Goal: Task Accomplishment & Management: Manage account settings

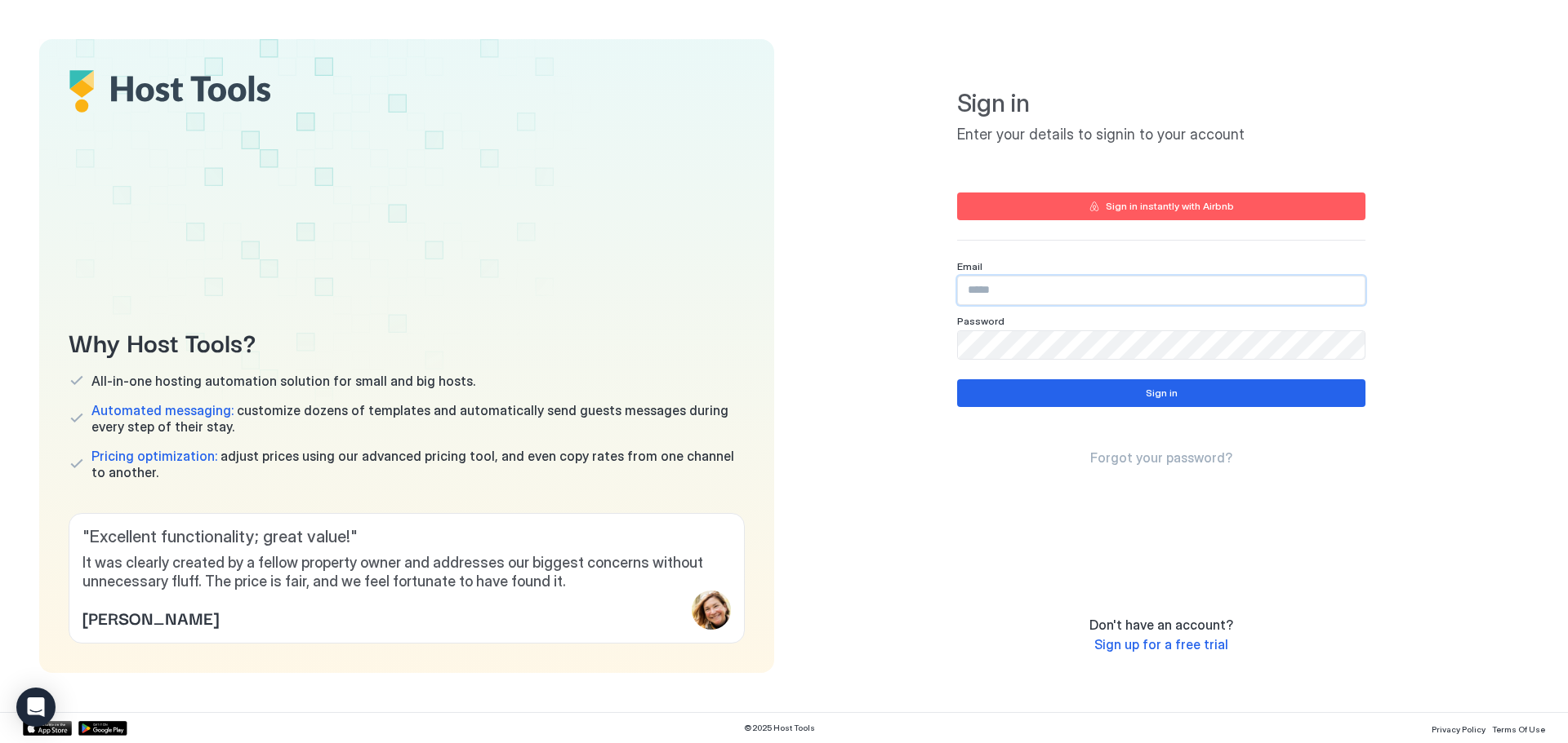
click at [1145, 279] on input "Input Field" at bounding box center [1161, 291] width 407 height 28
type input "**********"
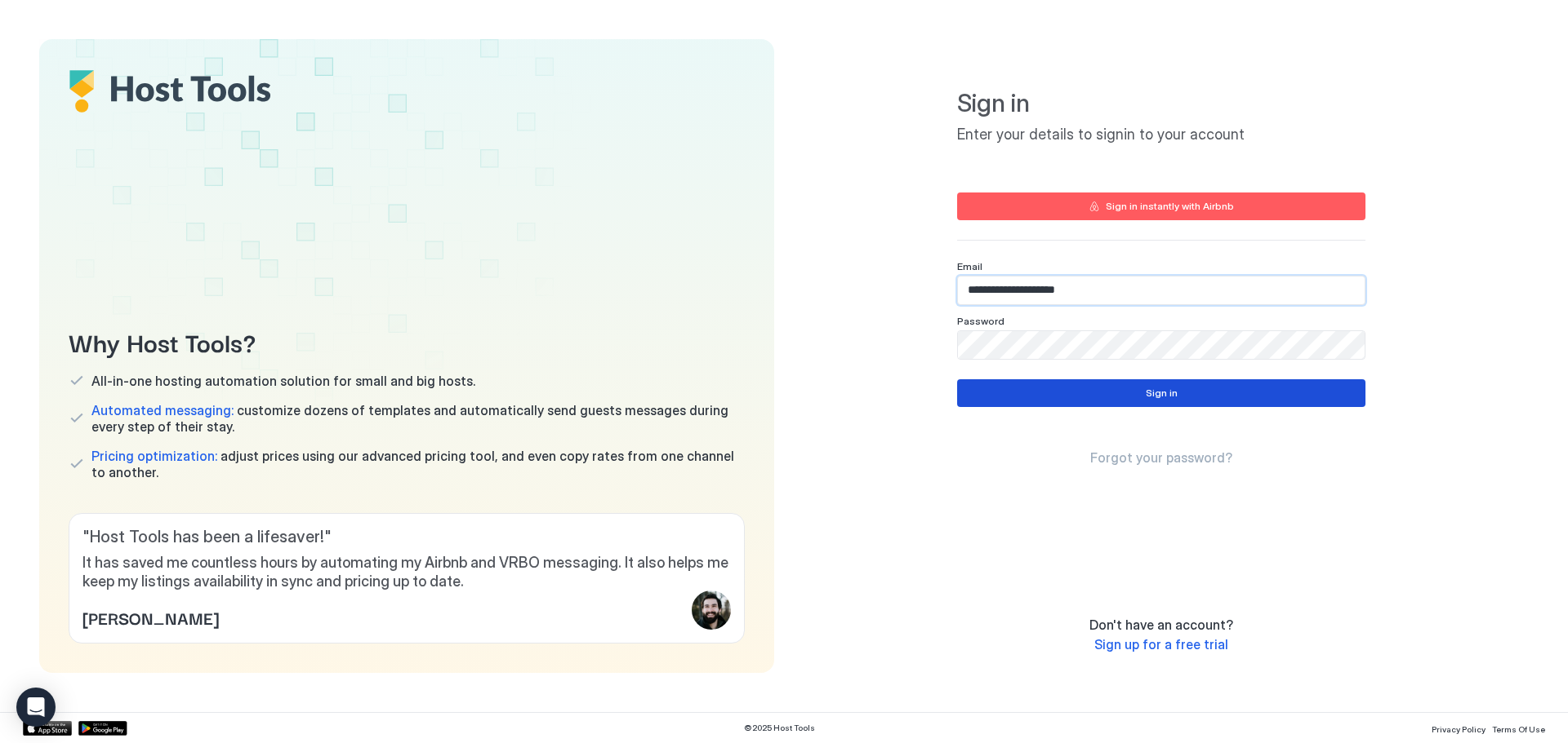
click at [1175, 388] on div "Sign in" at bounding box center [1161, 393] width 32 height 15
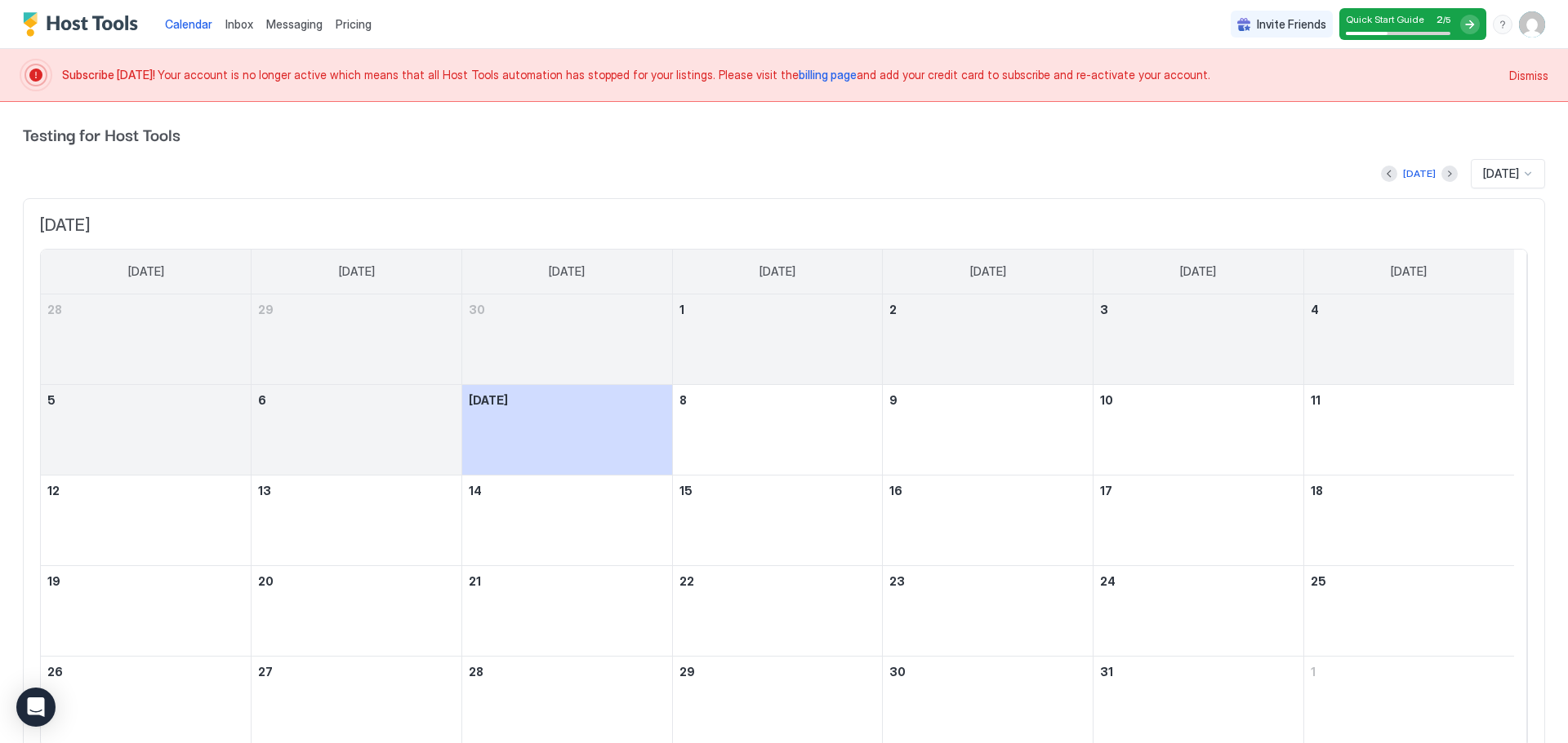
click at [804, 77] on span "billing page" at bounding box center [828, 74] width 58 height 14
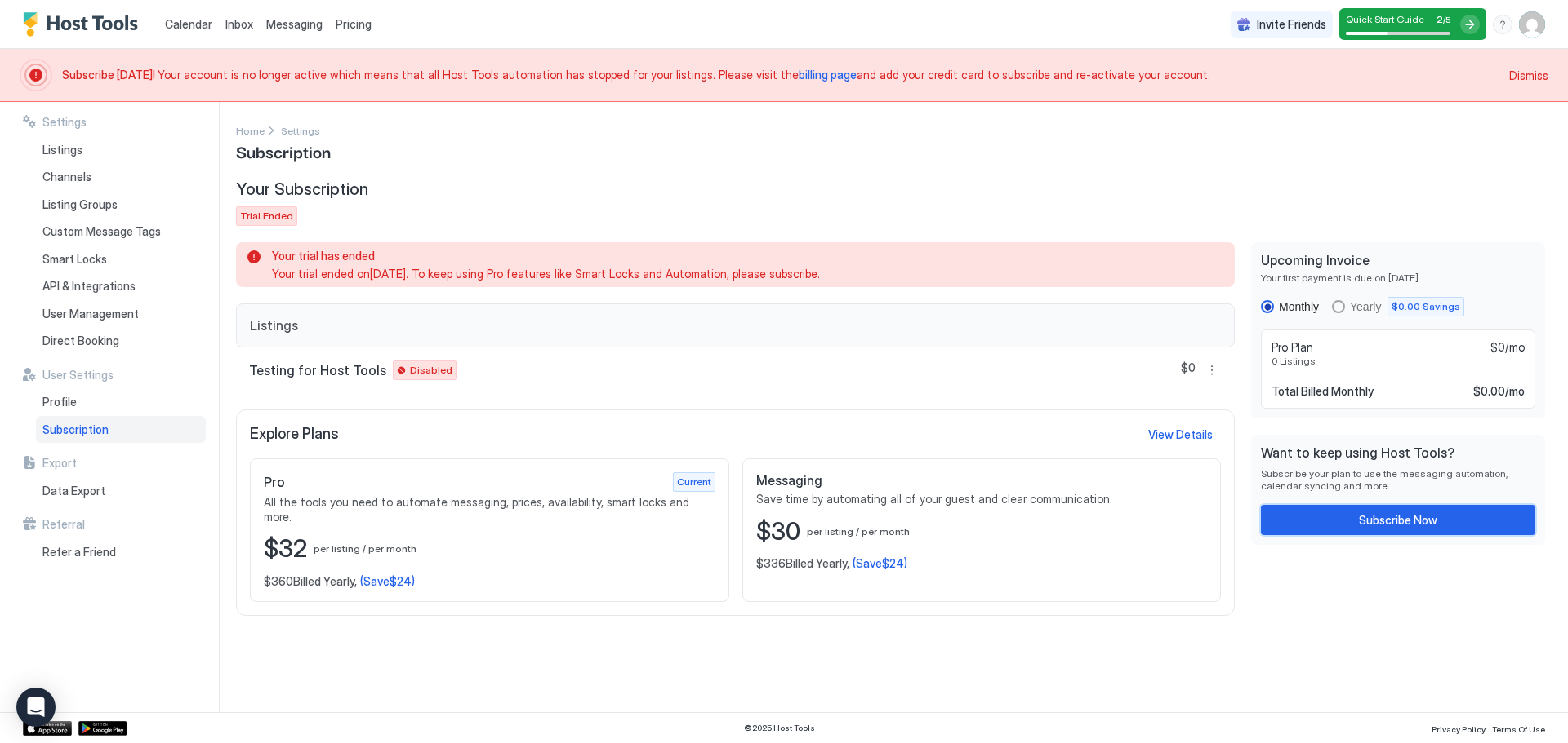
click at [1353, 515] on button "Subscribe Now" at bounding box center [1397, 520] width 274 height 30
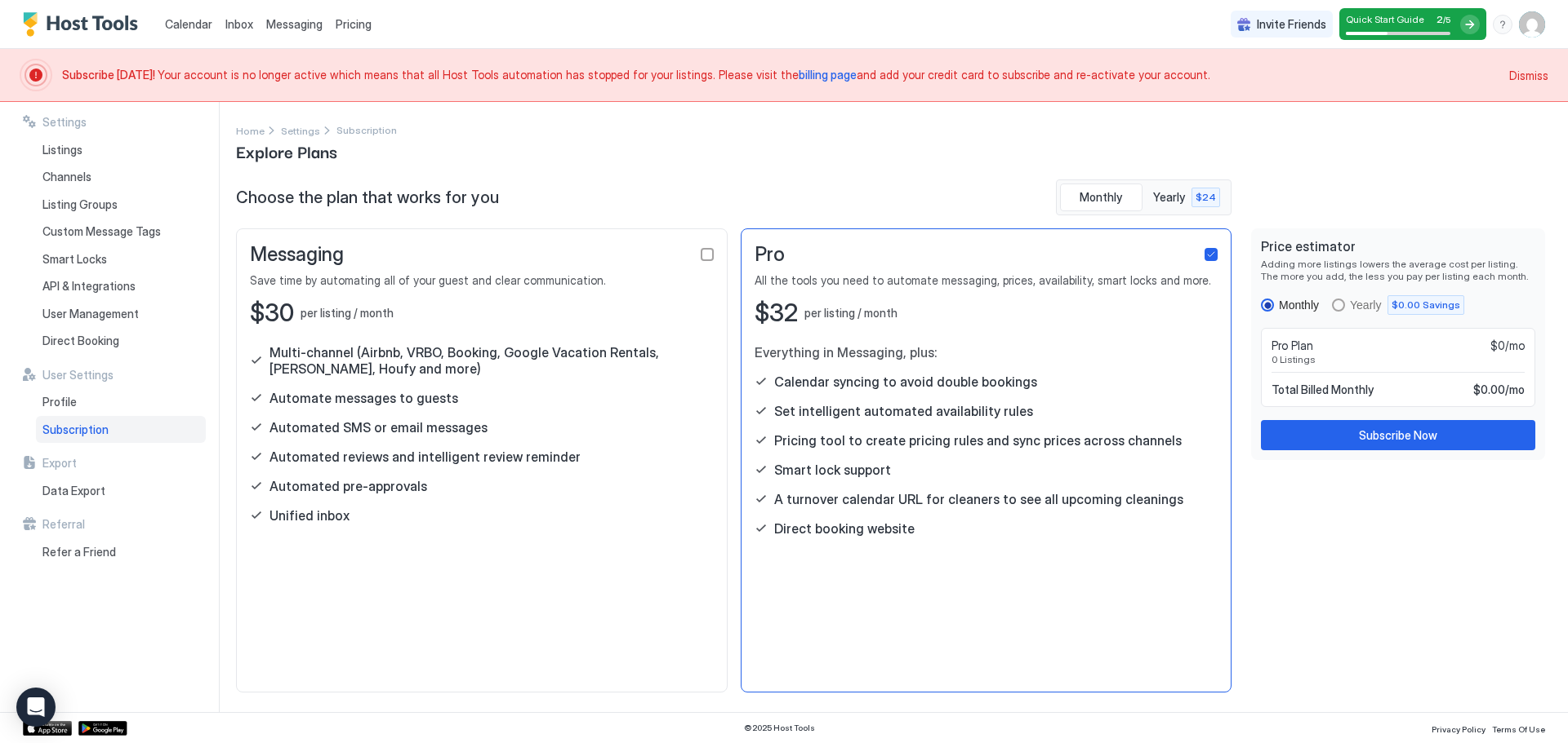
click at [570, 487] on div "Automated pre-approvals" at bounding box center [481, 486] width 463 height 16
click at [465, 276] on span "Save time by automating all of your guest and clear communication." at bounding box center [481, 281] width 463 height 15
click at [703, 254] on div "checkbox" at bounding box center [707, 254] width 13 height 13
click at [1210, 251] on div "checkbox" at bounding box center [1210, 254] width 13 height 13
click at [701, 258] on div "checkbox" at bounding box center [707, 254] width 13 height 13
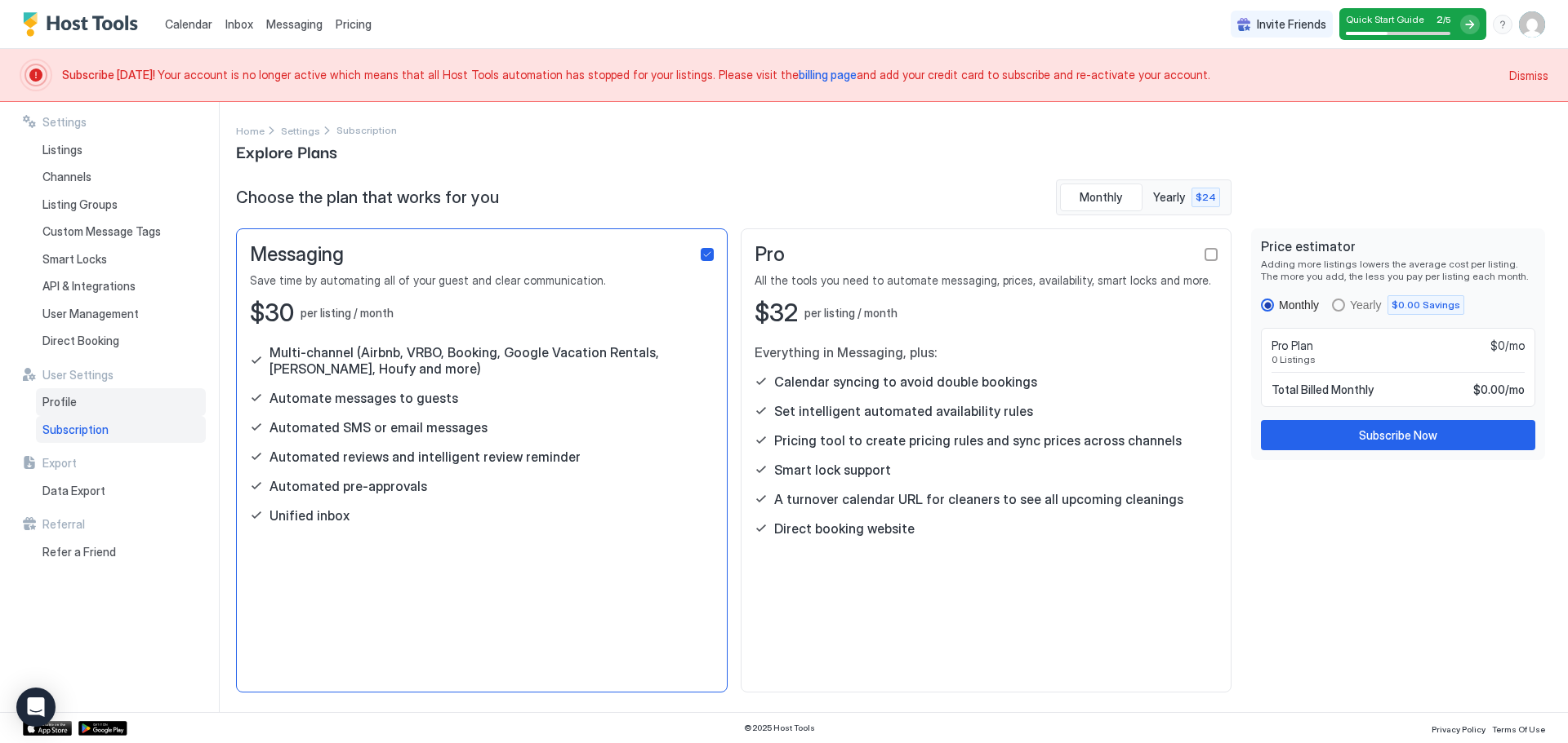
click at [101, 401] on div "Profile" at bounding box center [120, 403] width 170 height 28
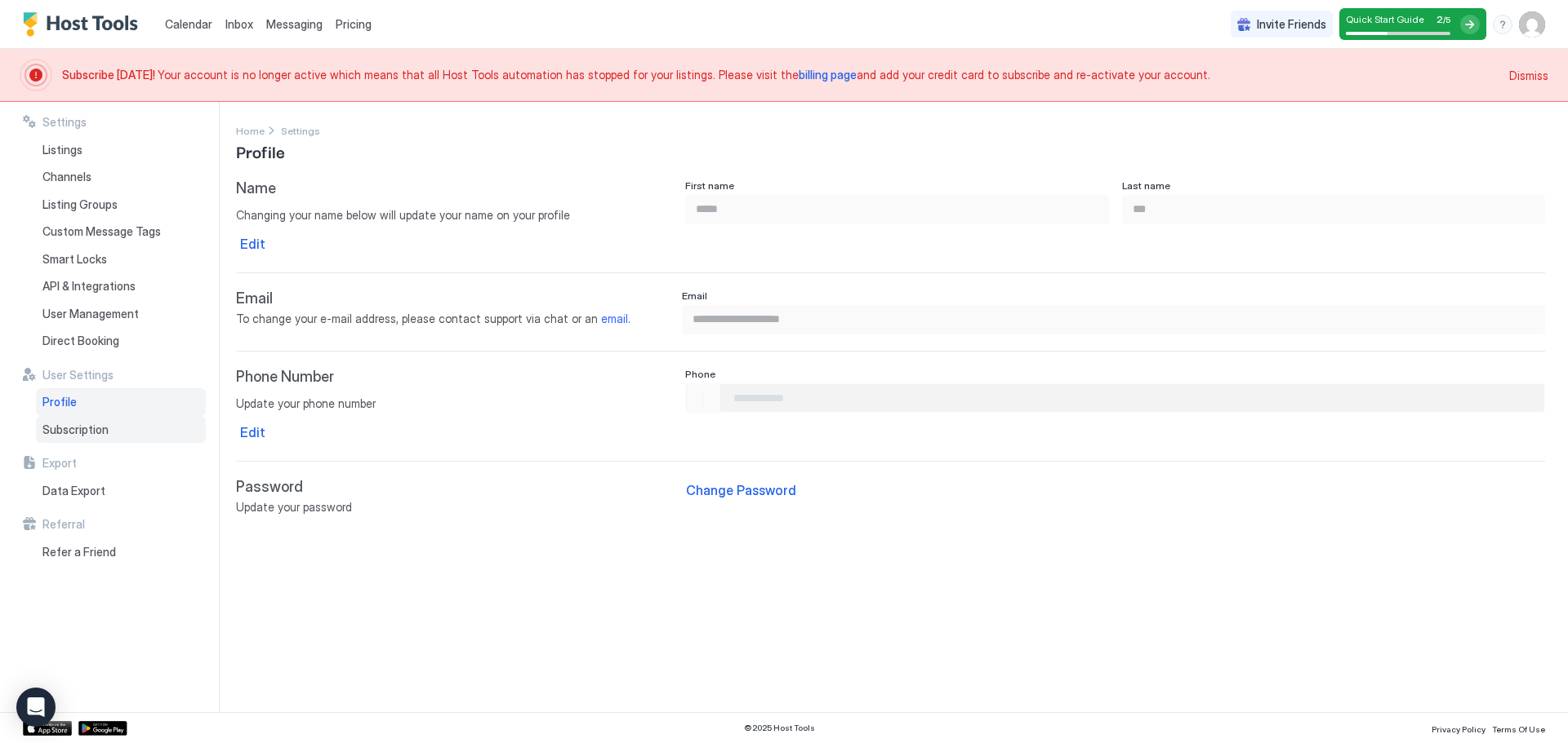
click at [131, 432] on div "Subscription" at bounding box center [120, 431] width 170 height 28
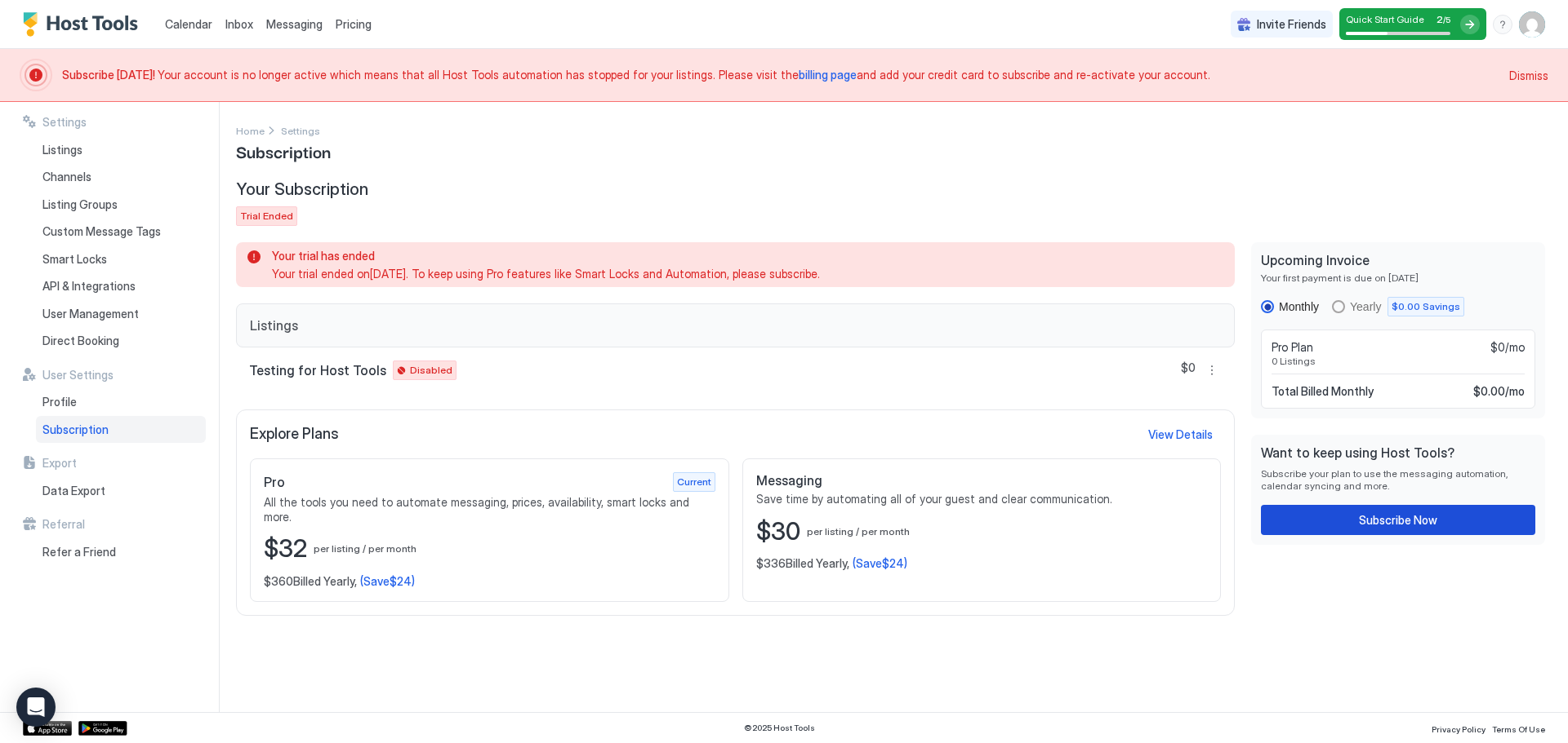
click at [1388, 523] on div "Subscribe Now" at bounding box center [1397, 520] width 78 height 17
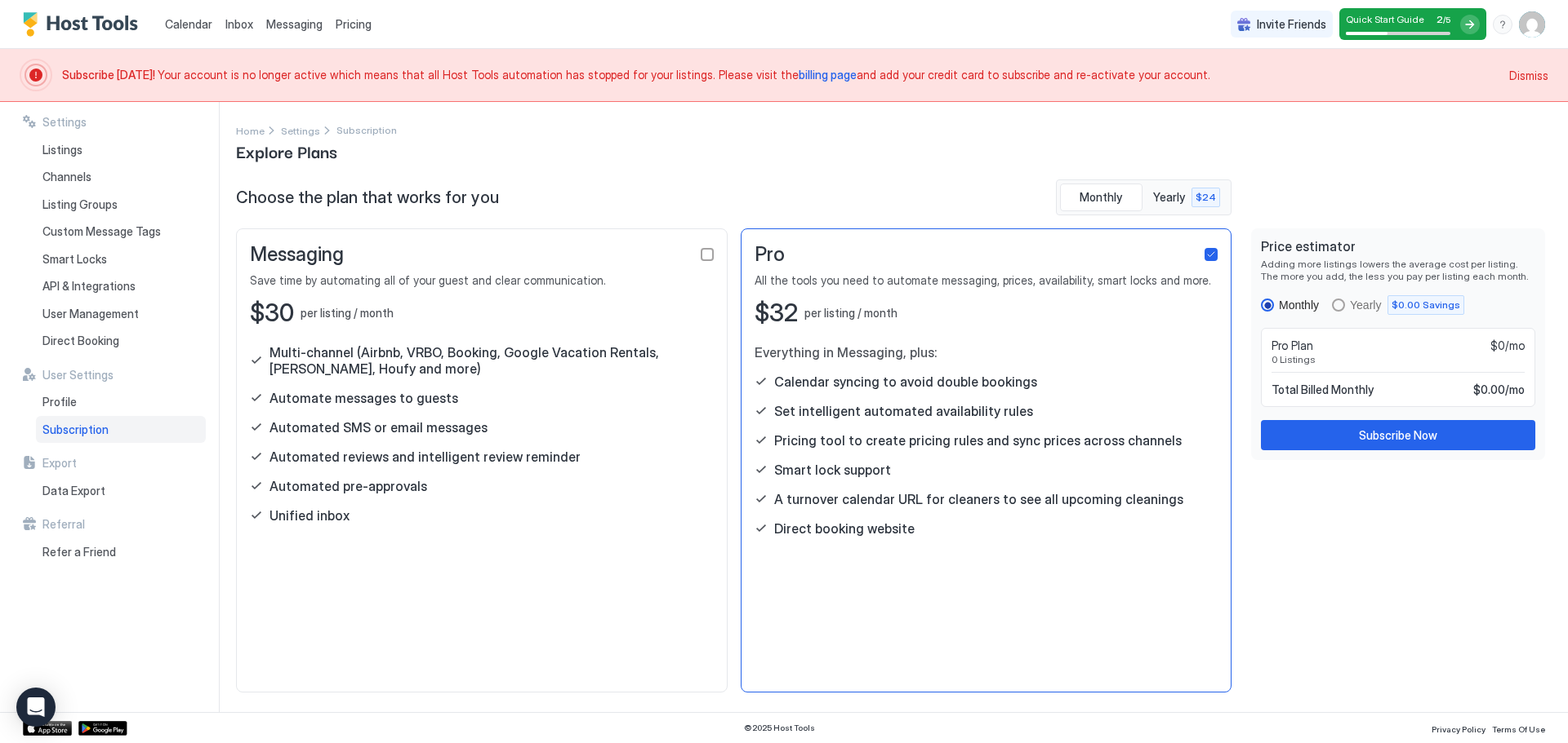
click at [703, 261] on div "Messaging" at bounding box center [481, 254] width 463 height 25
click at [705, 259] on div "checkbox" at bounding box center [707, 254] width 13 height 13
click at [1334, 428] on button "Subscribe Now" at bounding box center [1397, 435] width 274 height 30
click at [1418, 26] on div "Quick Start Guide 2 / 5" at bounding box center [1397, 24] width 104 height 22
click at [1526, 21] on img "User profile" at bounding box center [1531, 25] width 26 height 26
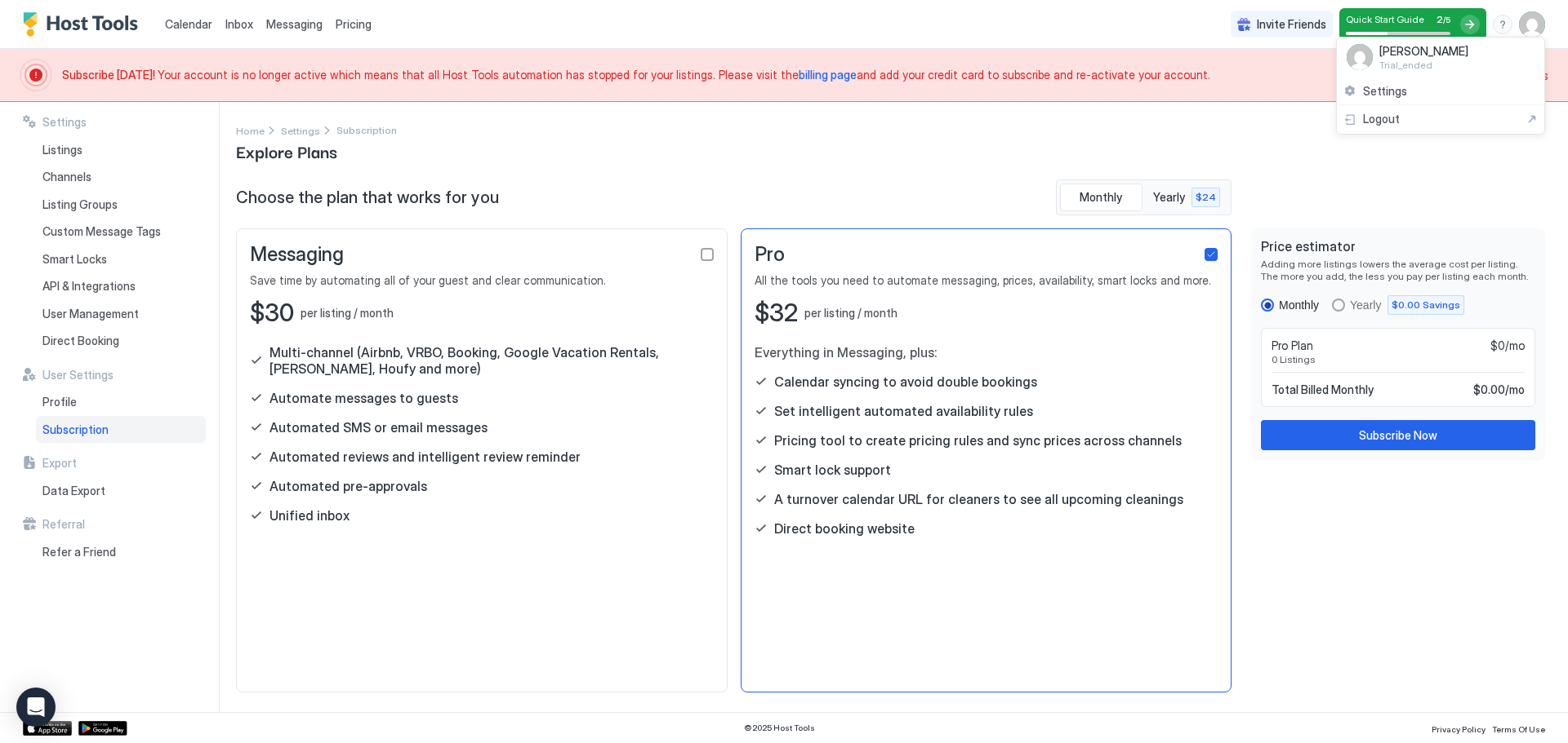
click at [1100, 12] on div at bounding box center [784, 371] width 1568 height 743
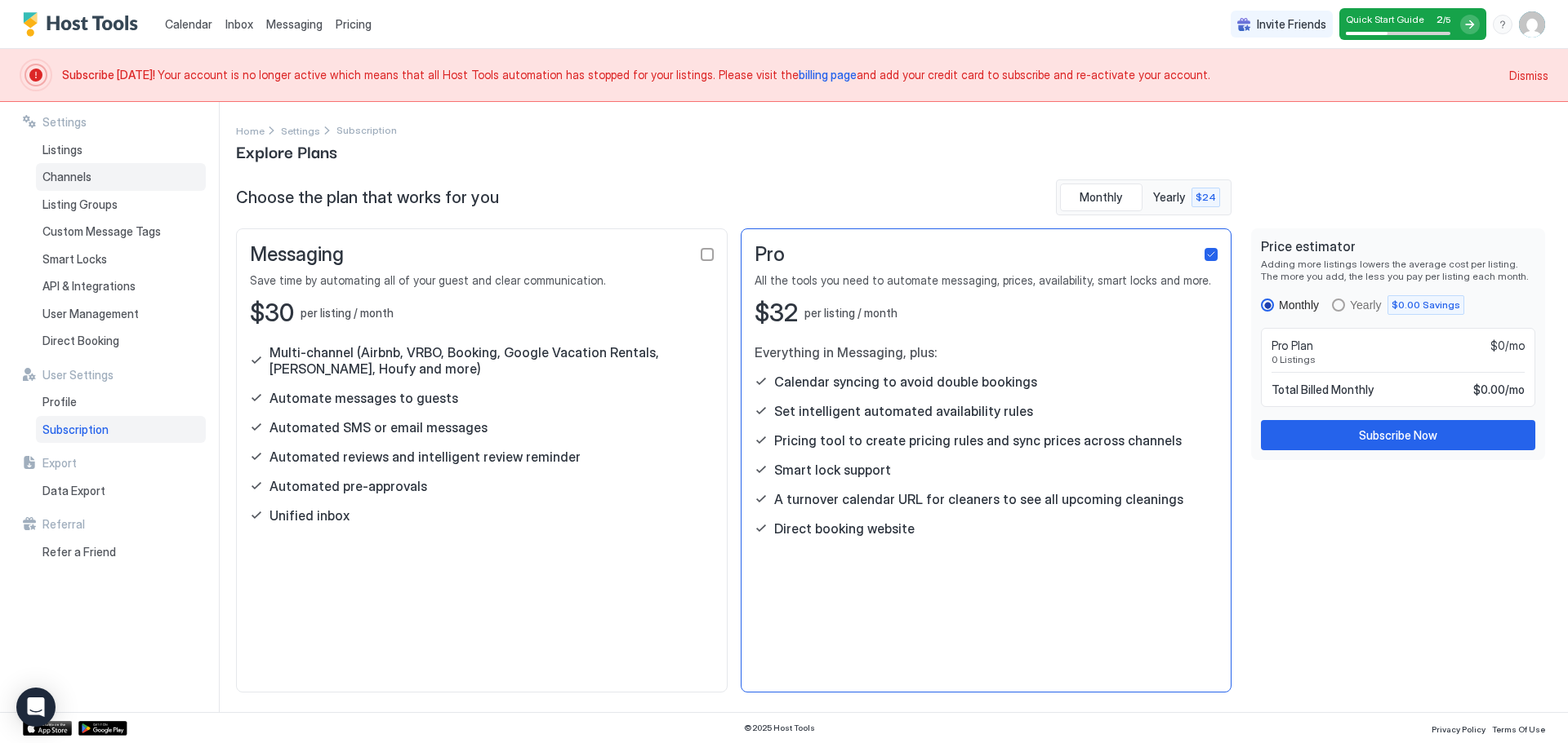
click at [86, 178] on span "Channels" at bounding box center [66, 177] width 49 height 15
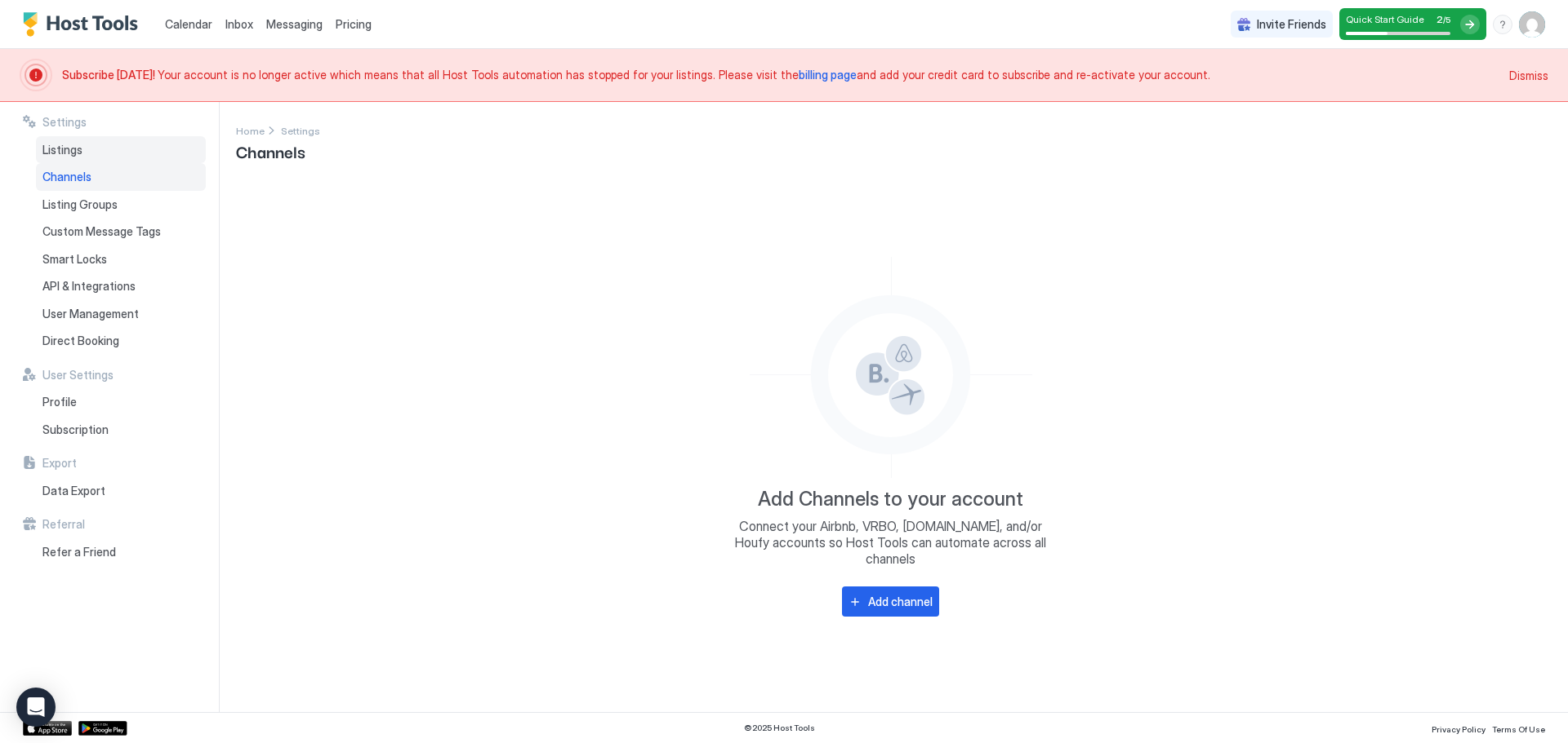
click at [97, 155] on div "Listings" at bounding box center [120, 150] width 170 height 28
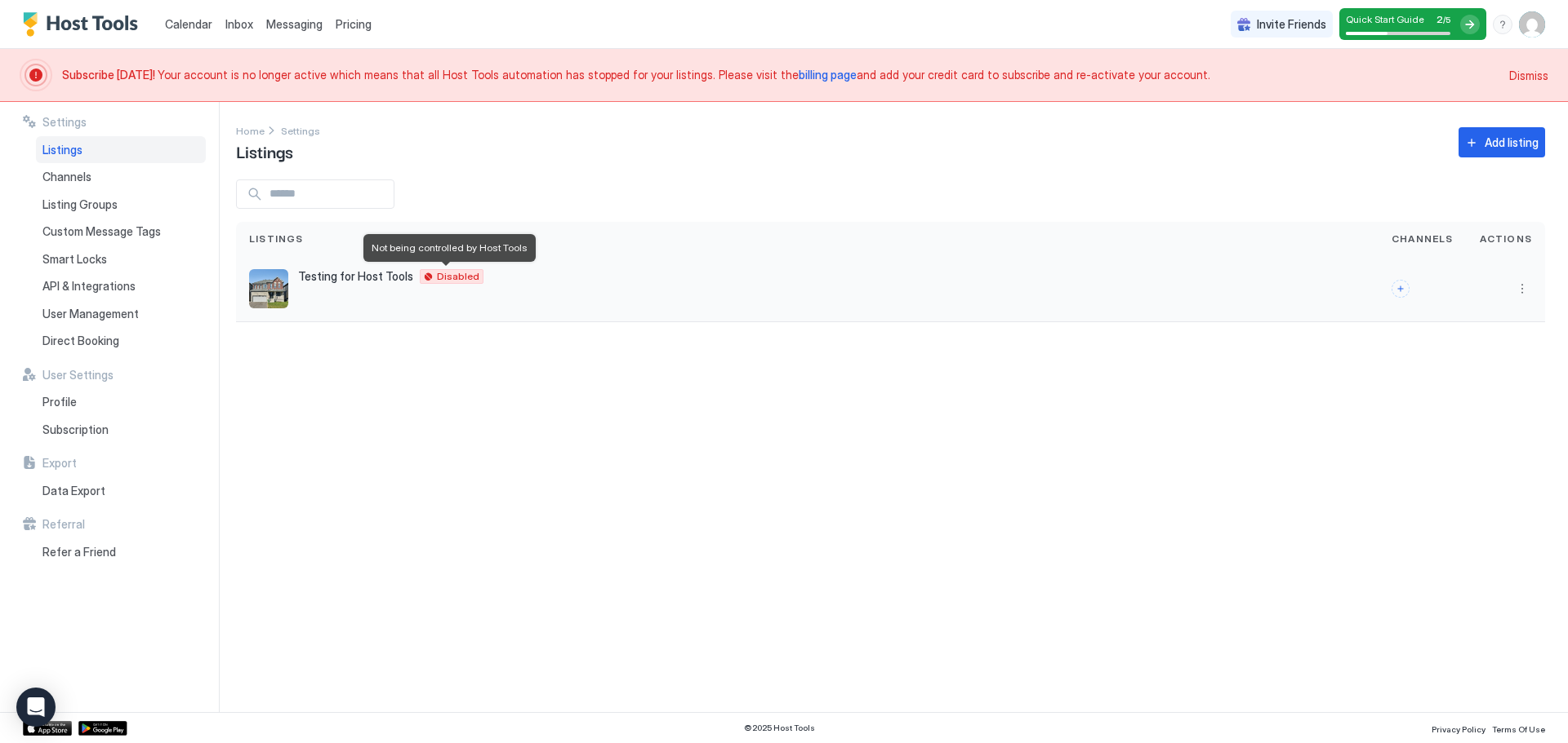
click at [466, 277] on span "Disabled" at bounding box center [457, 277] width 43 height 0
click at [1531, 288] on div at bounding box center [1505, 289] width 78 height 66
click at [1528, 288] on button "More options" at bounding box center [1522, 289] width 20 height 20
drag, startPoint x: 1102, startPoint y: 430, endPoint x: 1029, endPoint y: 427, distance: 73.1
click at [1098, 430] on div at bounding box center [784, 371] width 1568 height 743
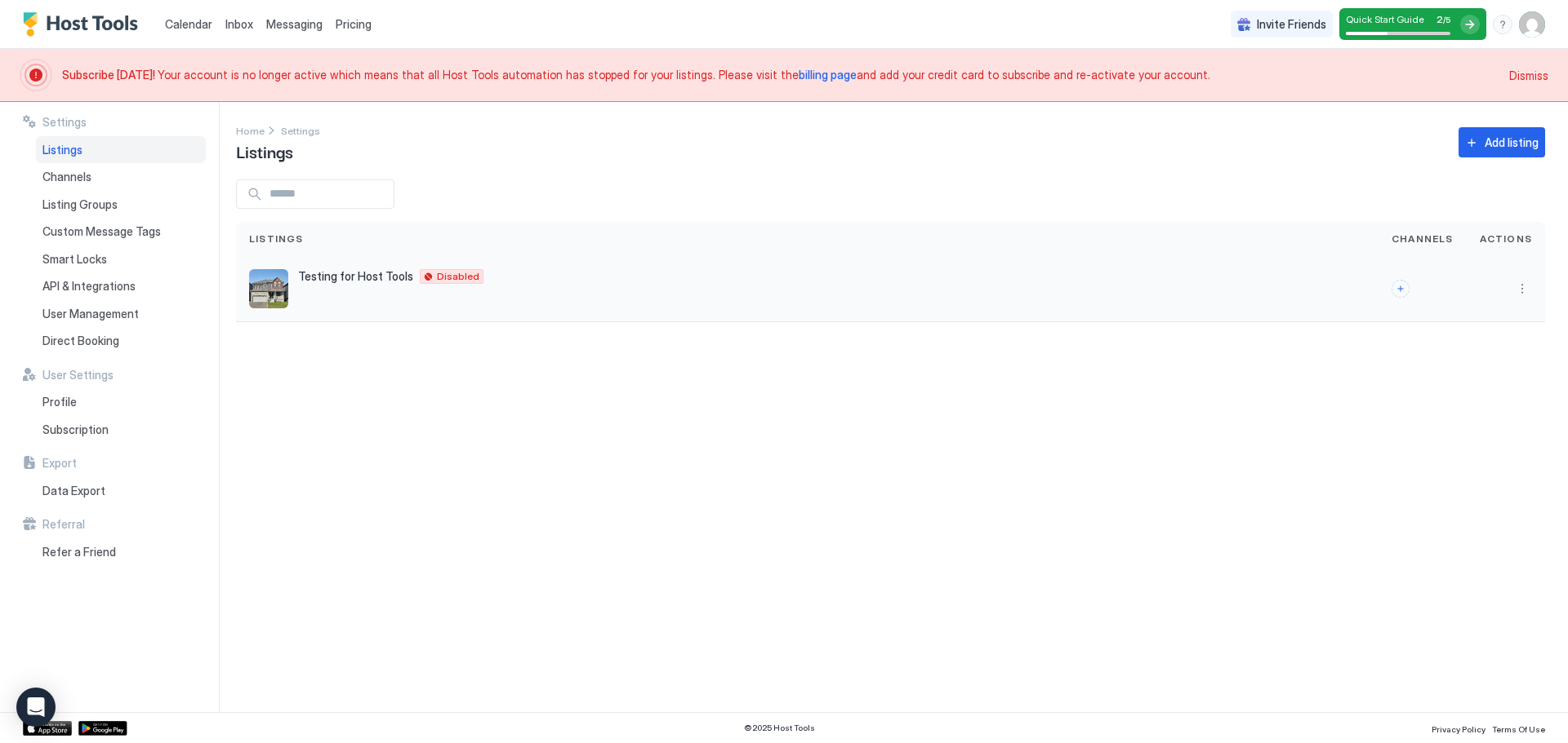
click at [262, 288] on img "listing image" at bounding box center [268, 288] width 39 height 39
click at [103, 181] on div "Channels" at bounding box center [120, 178] width 170 height 28
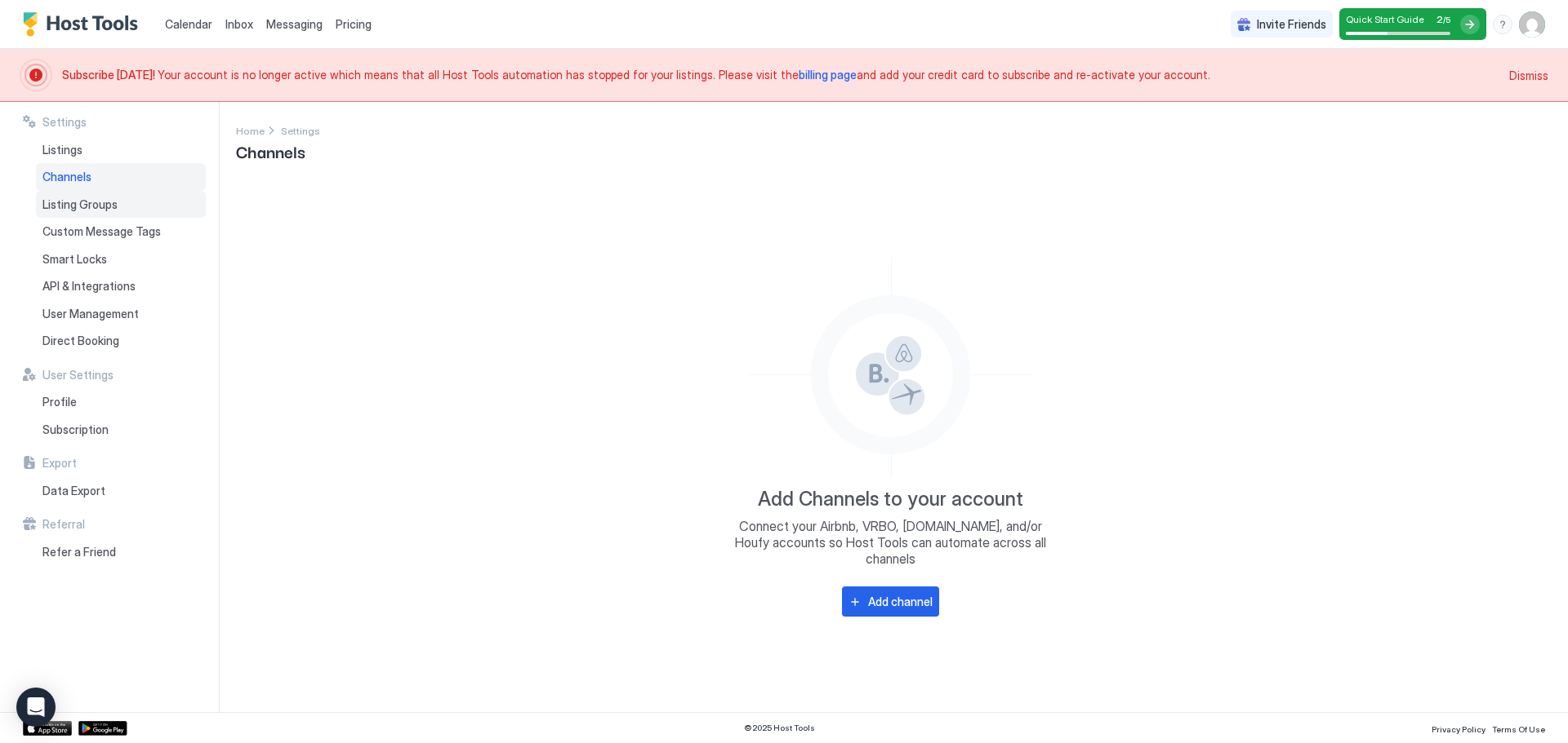
click at [101, 205] on span "Listing Groups" at bounding box center [80, 204] width 75 height 15
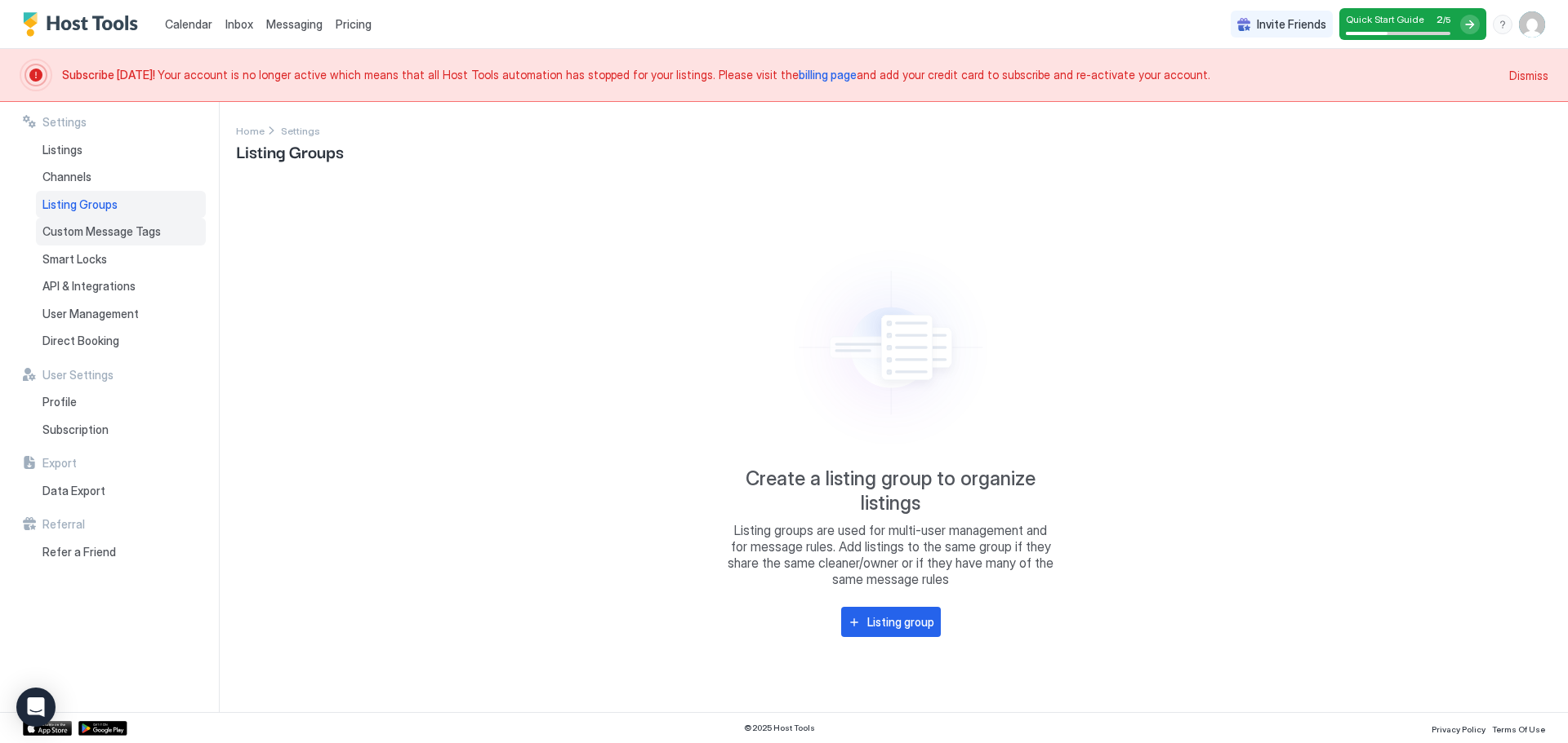
click at [109, 233] on span "Custom Message Tags" at bounding box center [101, 231] width 118 height 15
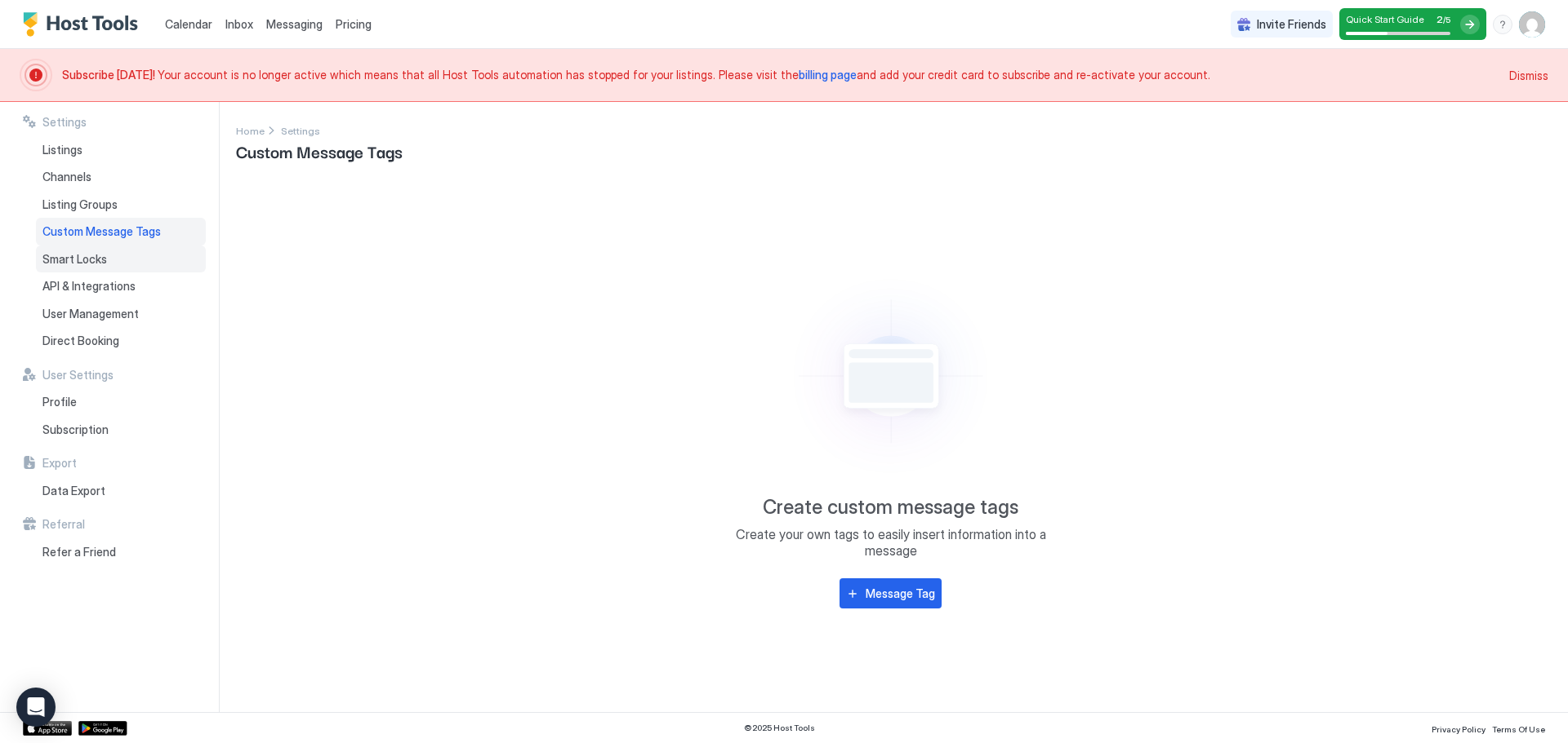
click at [111, 256] on div "Smart Locks" at bounding box center [120, 260] width 170 height 28
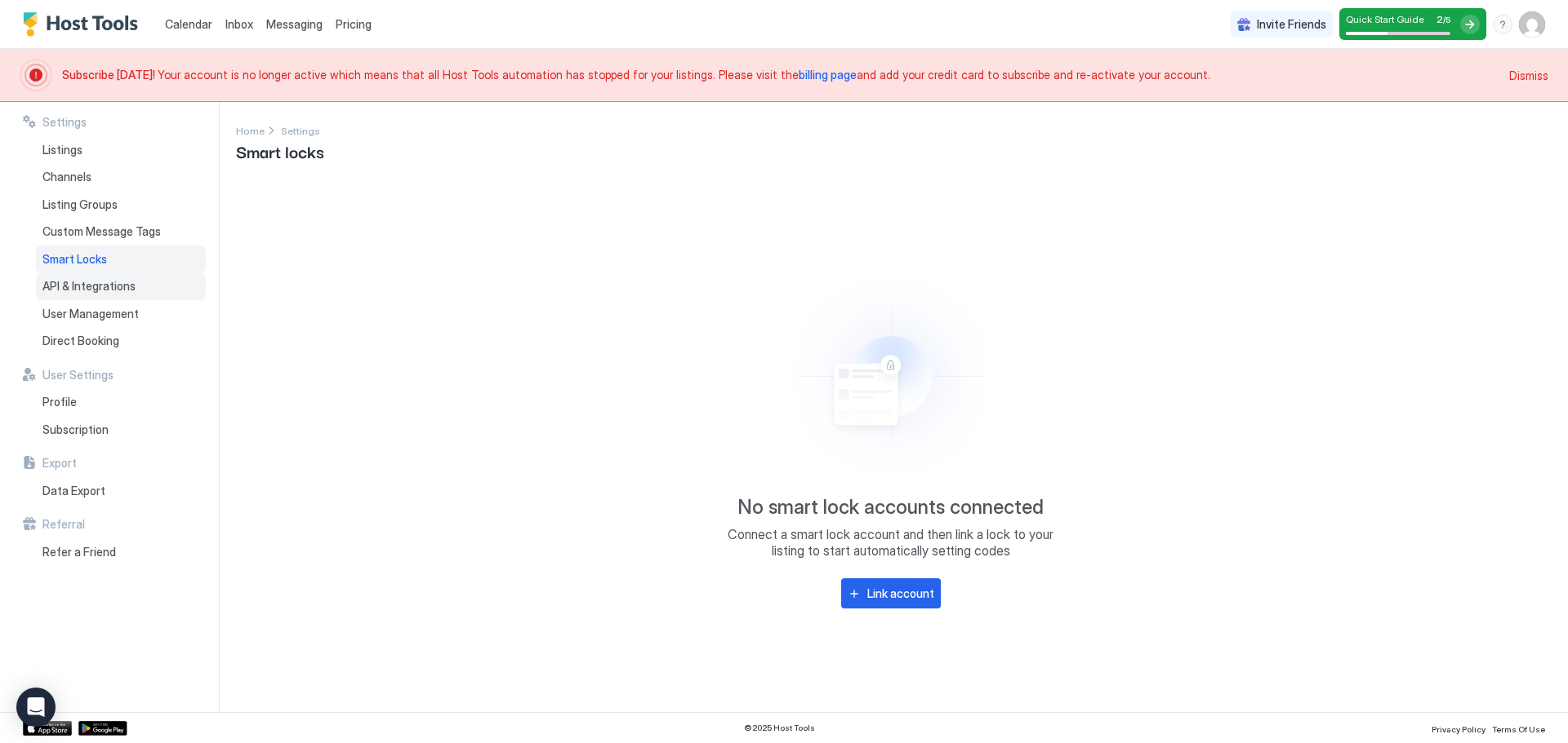
click at [124, 290] on span "API & Integrations" at bounding box center [89, 286] width 93 height 15
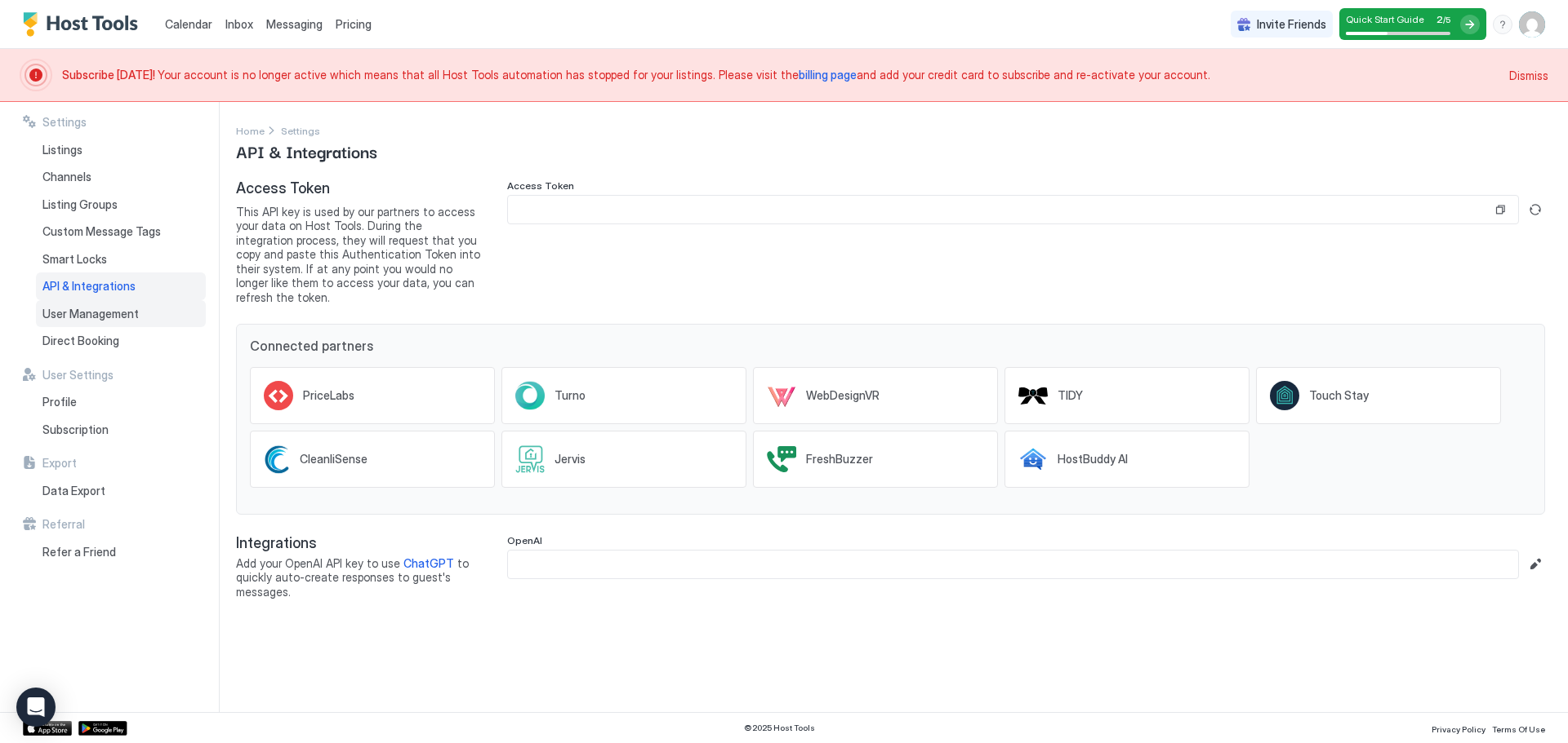
click at [127, 322] on div "User Management" at bounding box center [120, 314] width 170 height 28
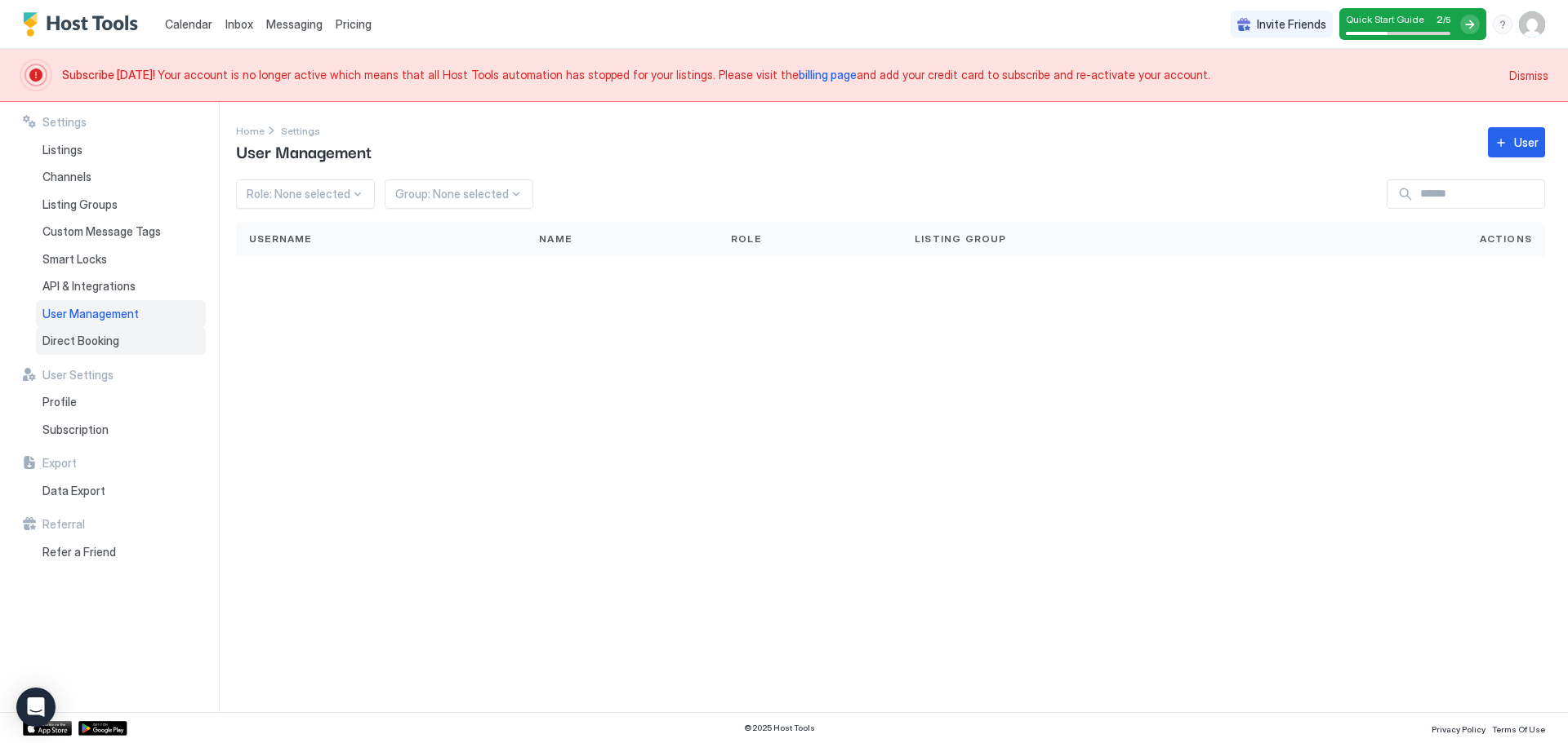
click at [126, 336] on div "Direct Booking" at bounding box center [120, 341] width 170 height 28
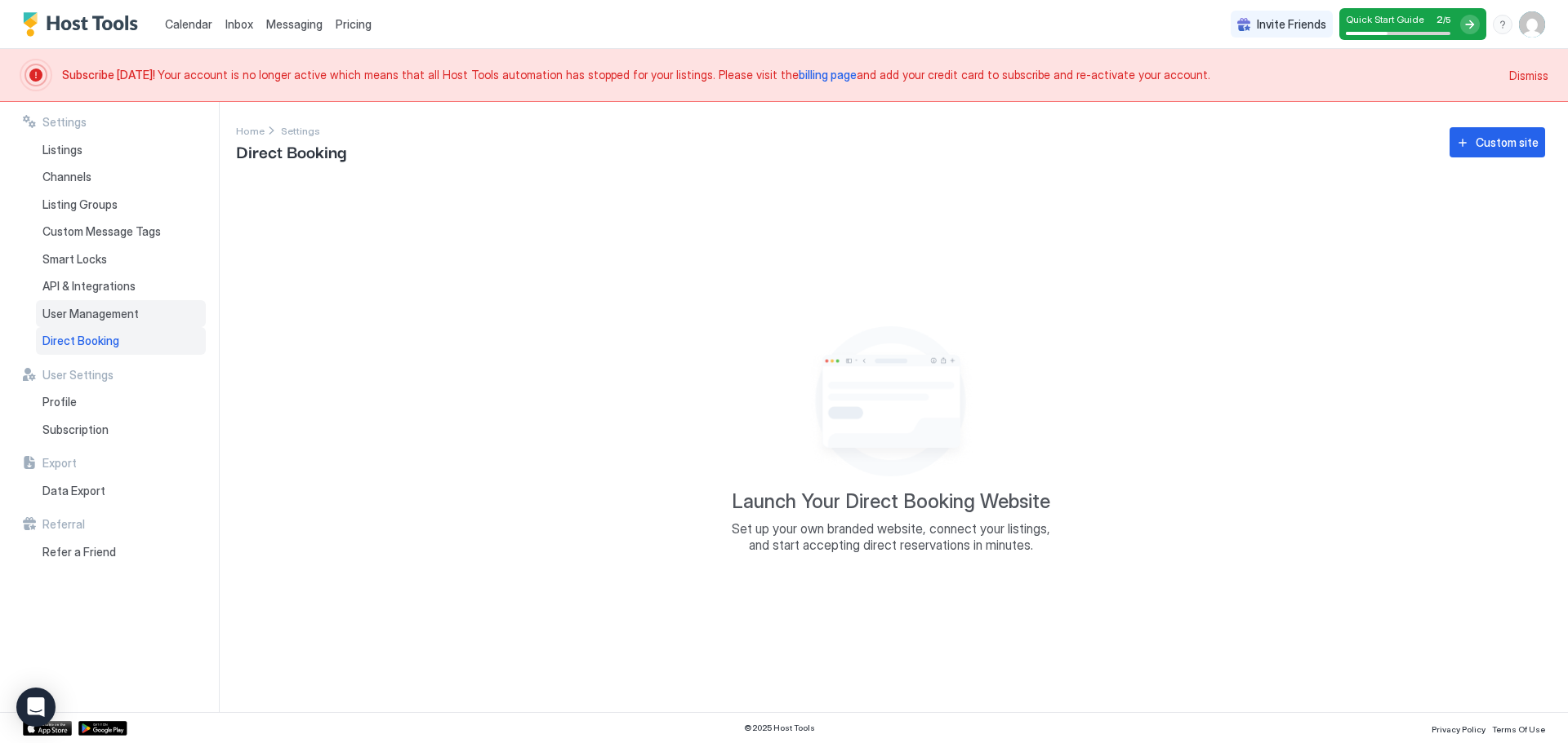
click at [126, 315] on span "User Management" at bounding box center [90, 313] width 96 height 15
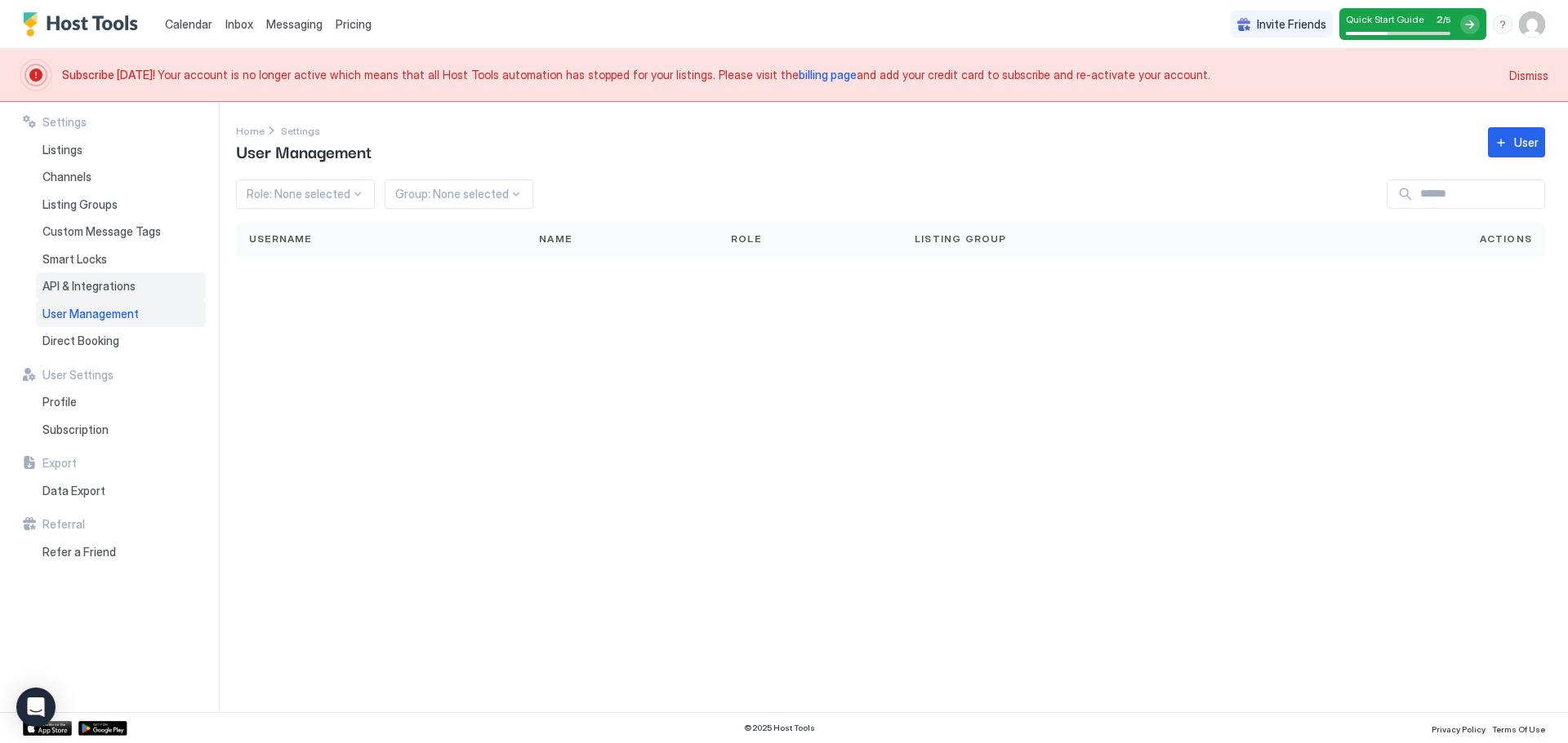
click at [138, 283] on div "API & Integrations" at bounding box center [120, 287] width 170 height 28
